Goal: Information Seeking & Learning: Learn about a topic

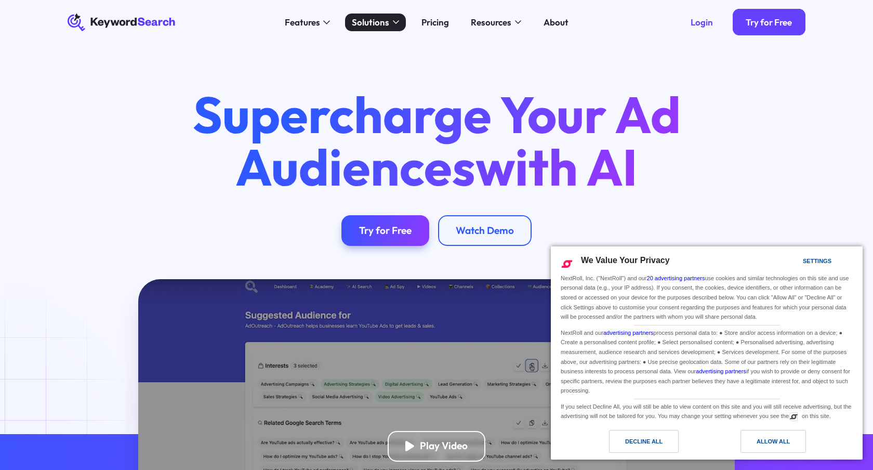
click at [773, 441] on div "Allow All" at bounding box center [773, 440] width 33 height 11
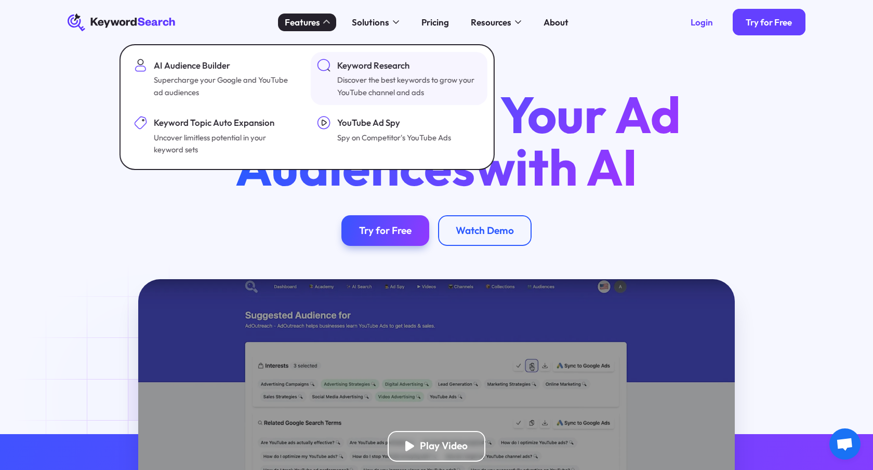
click at [385, 71] on div "Keyword Research" at bounding box center [407, 66] width 141 height 14
